Goal: Task Accomplishment & Management: Use online tool/utility

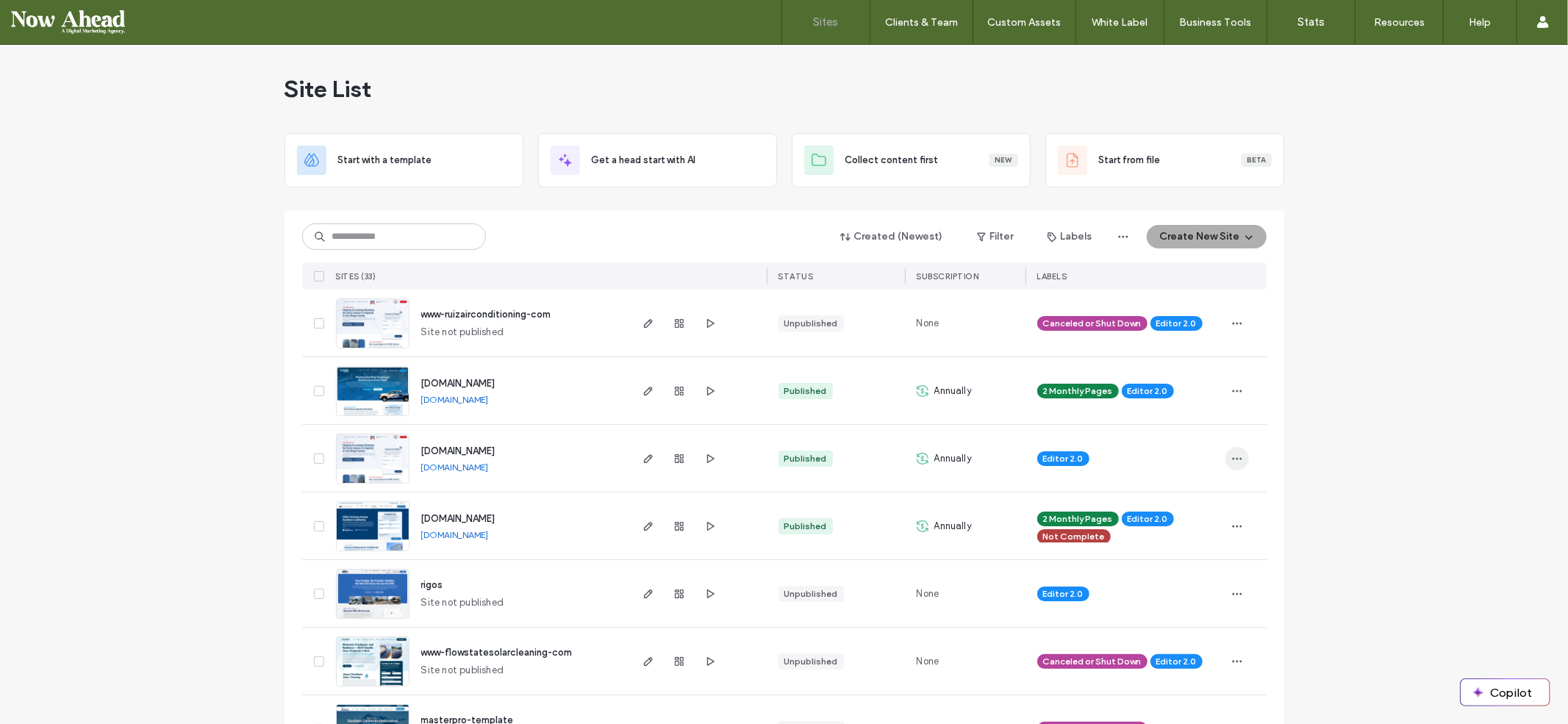
click at [1236, 451] on span "button" at bounding box center [1237, 458] width 23 height 23
click at [1164, 630] on span "Transfer Site" at bounding box center [1169, 627] width 58 height 15
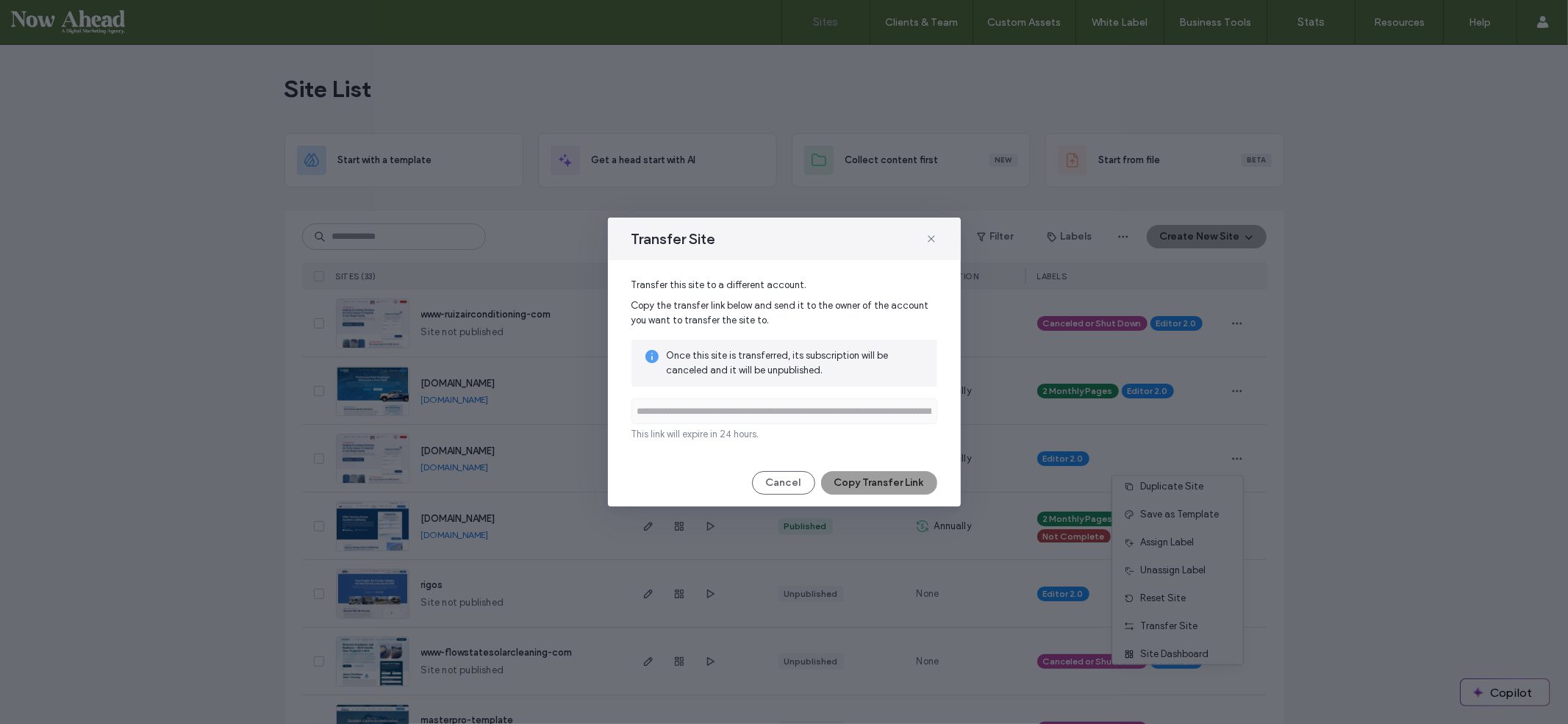
click at [888, 478] on button "Copy Transfer Link" at bounding box center [879, 483] width 116 height 23
click at [863, 477] on button "Copy Transfer Link" at bounding box center [879, 483] width 116 height 23
click at [863, 482] on button "Copy Transfer Link" at bounding box center [879, 483] width 116 height 23
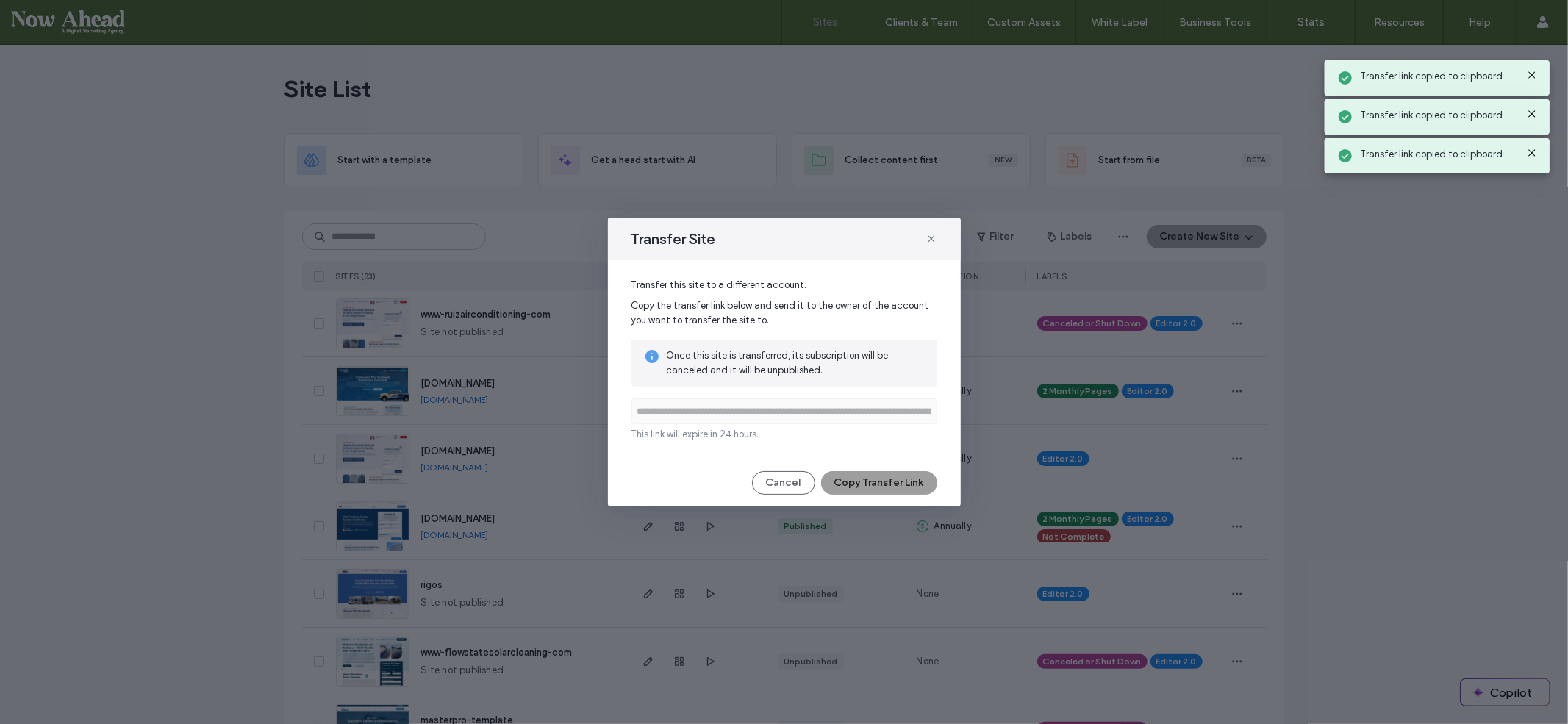
click at [863, 482] on button "Copy Transfer Link" at bounding box center [879, 483] width 116 height 23
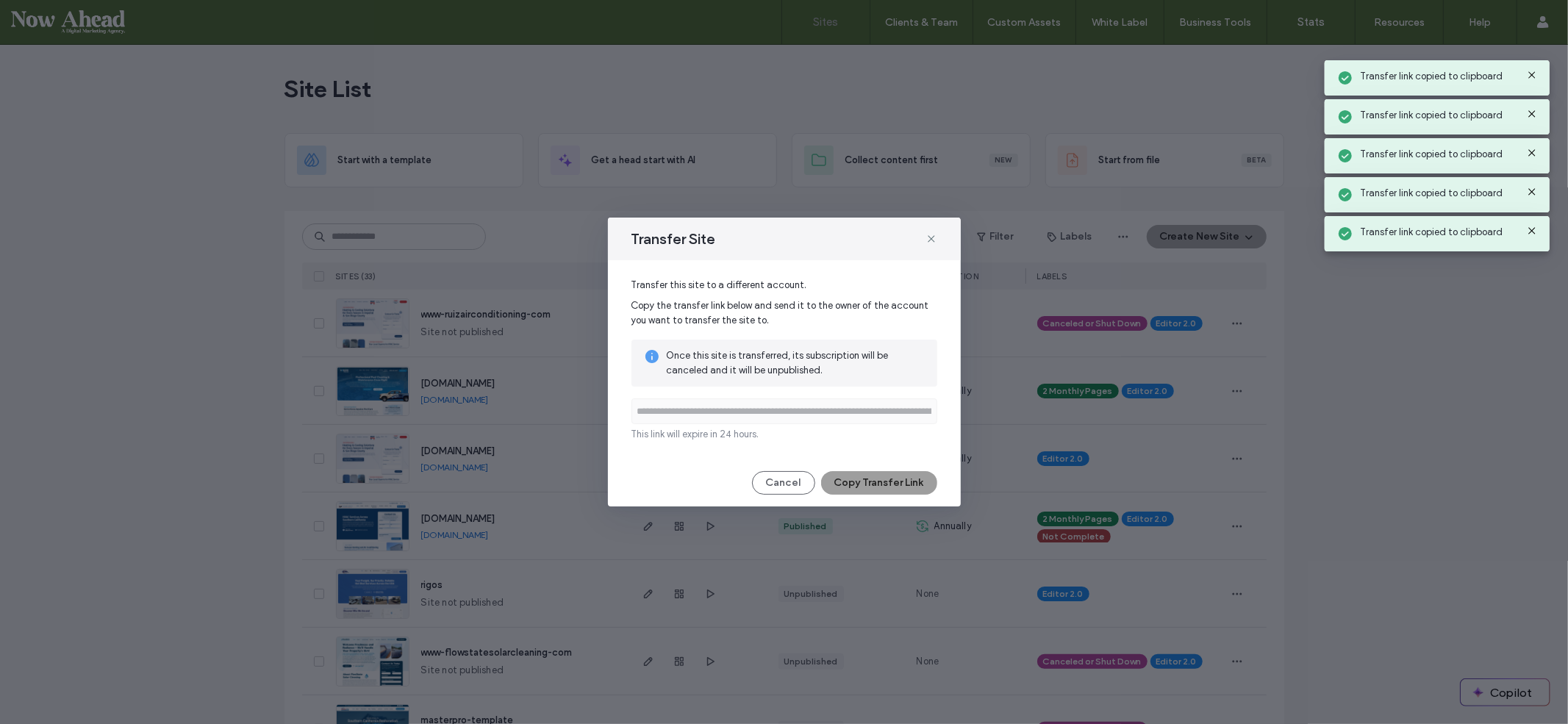
click at [863, 482] on button "Copy Transfer Link" at bounding box center [879, 483] width 116 height 23
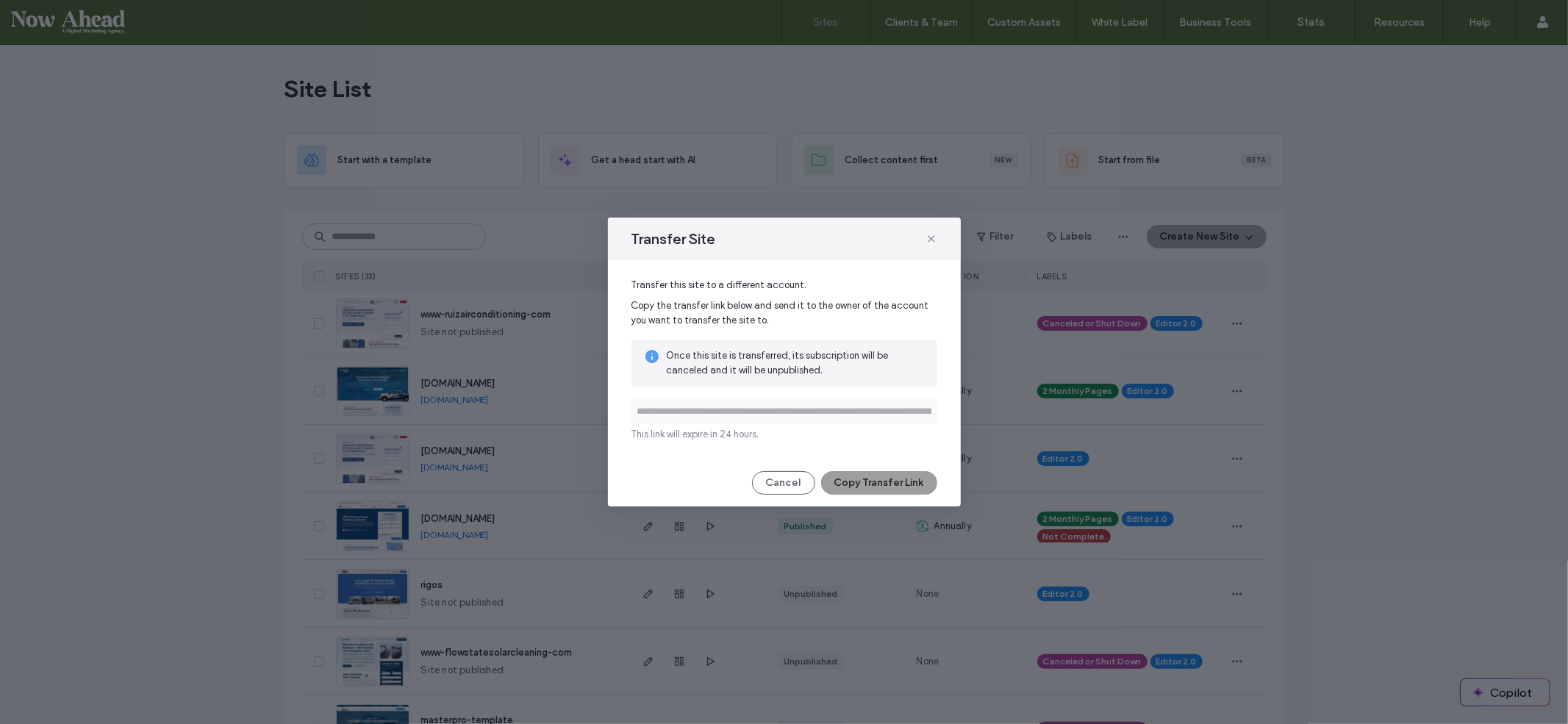
click at [876, 484] on button "Copy Transfer Link" at bounding box center [879, 483] width 116 height 23
click at [876, 483] on button "Copy Transfer Link" at bounding box center [879, 483] width 116 height 23
click at [929, 226] on div "Transfer Site" at bounding box center [784, 238] width 353 height 43
click at [932, 238] on icon at bounding box center [932, 239] width 12 height 12
